Goal: Task Accomplishment & Management: Use online tool/utility

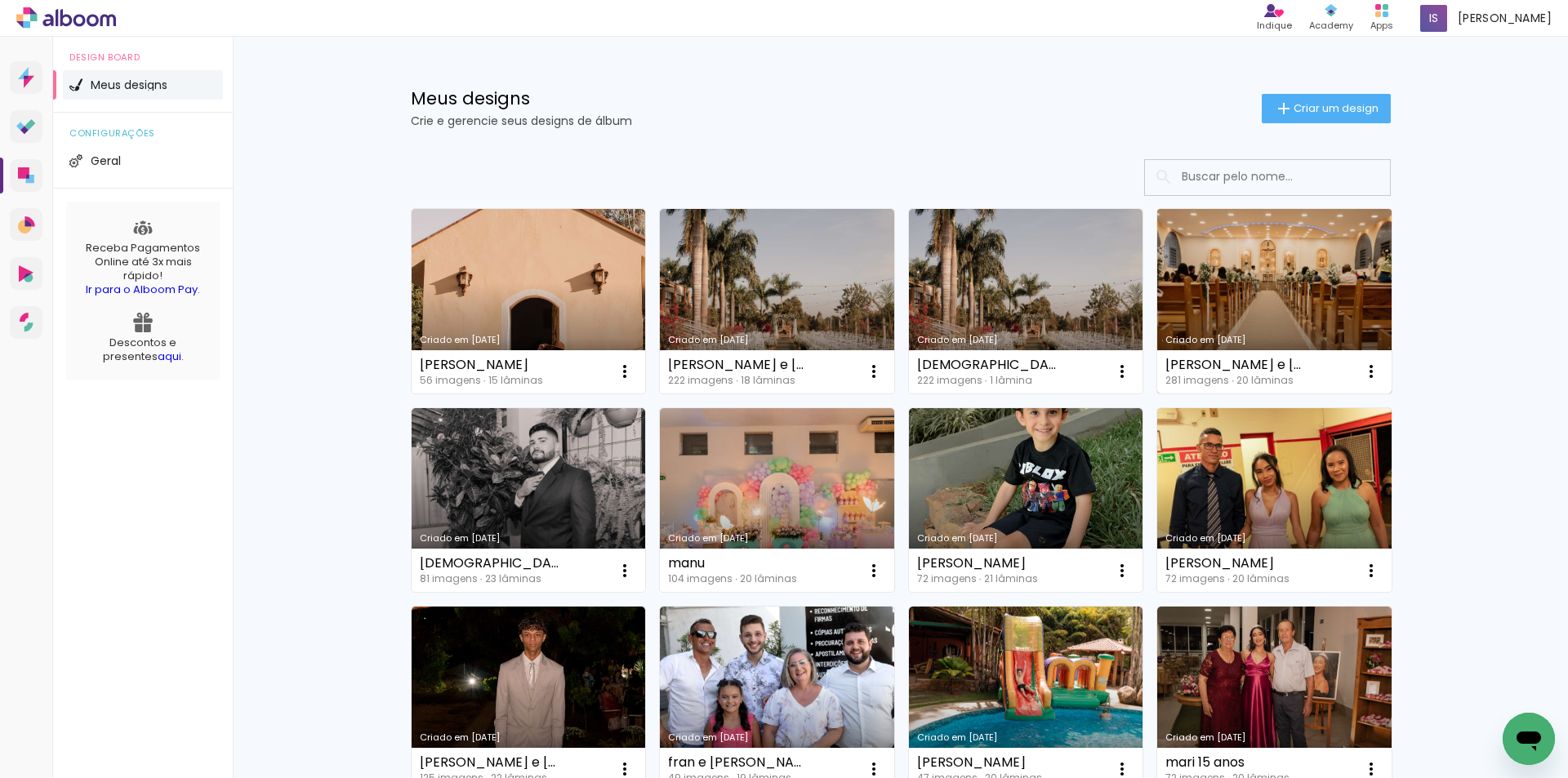
click at [1286, 276] on link "Criado em [DATE]" at bounding box center [1274, 301] width 234 height 185
